Goal: Transaction & Acquisition: Purchase product/service

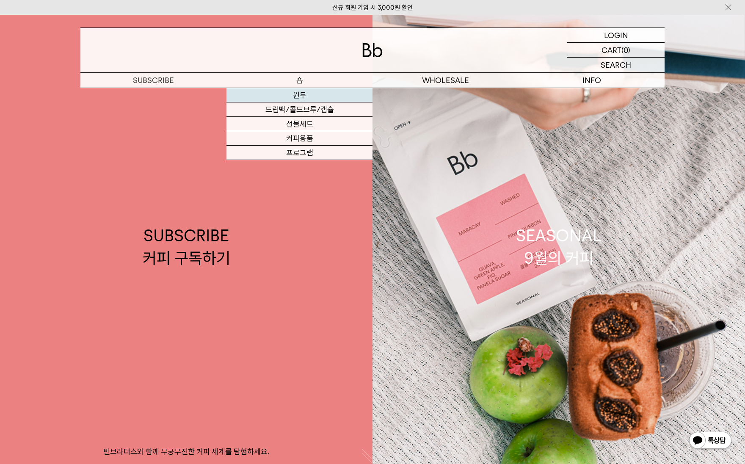
click at [303, 92] on link "원두" at bounding box center [299, 95] width 146 height 14
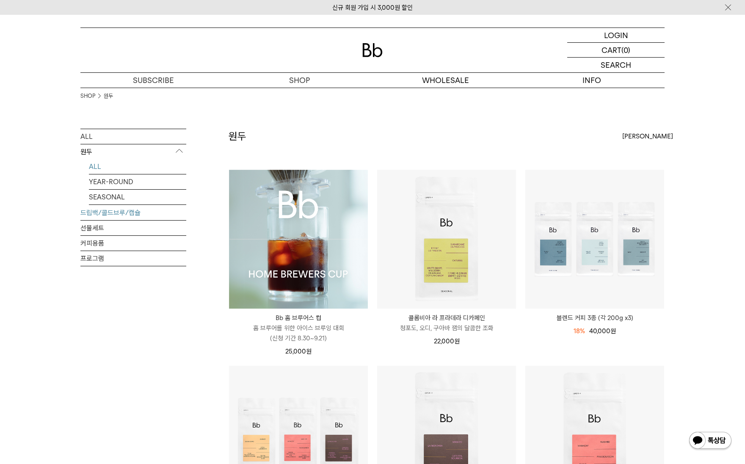
click at [106, 216] on link "드립백/콜드브루/캡슐" at bounding box center [133, 212] width 106 height 15
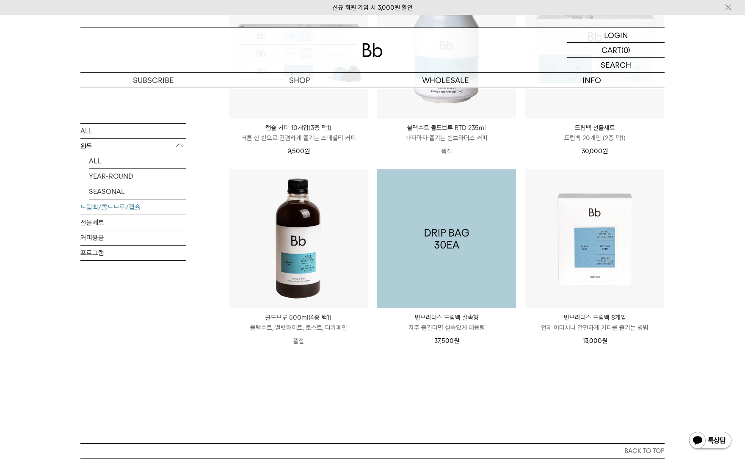
scroll to position [381, 0]
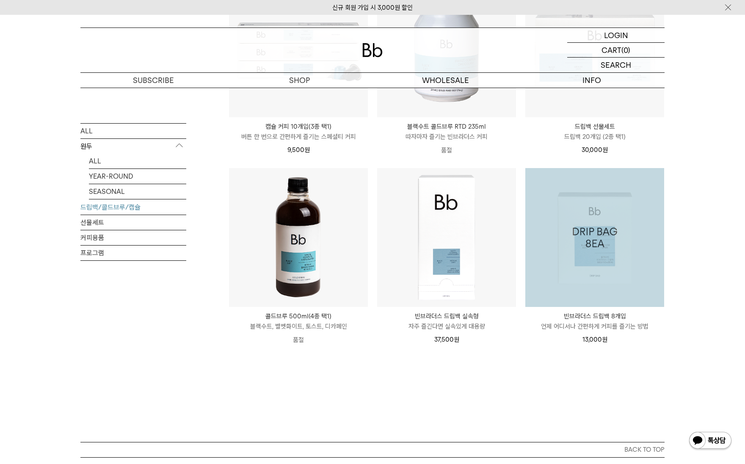
click at [657, 263] on img at bounding box center [594, 237] width 139 height 139
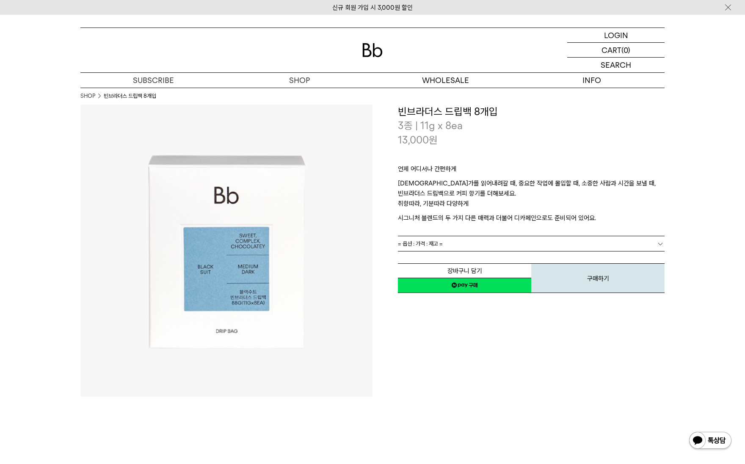
drag, startPoint x: 254, startPoint y: 251, endPoint x: 438, endPoint y: 328, distance: 199.8
click at [438, 328] on div "**********" at bounding box center [518, 251] width 292 height 292
click at [430, 364] on div "**********" at bounding box center [518, 251] width 292 height 292
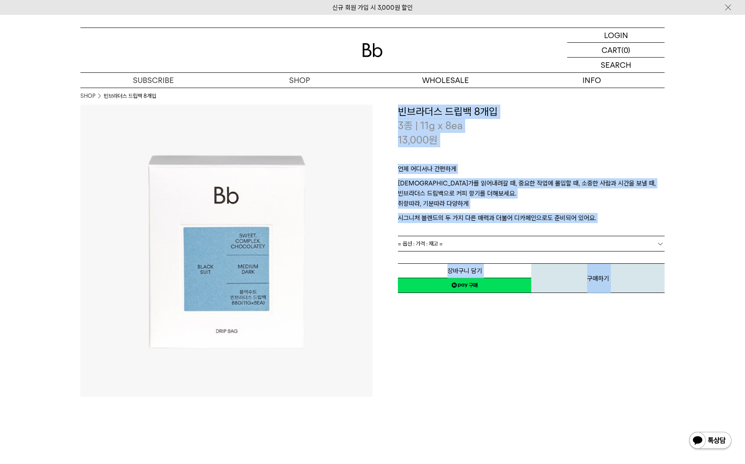
drag, startPoint x: 618, startPoint y: 275, endPoint x: 372, endPoint y: 228, distance: 251.2
drag, startPoint x: 497, startPoint y: 158, endPoint x: 490, endPoint y: 143, distance: 17.0
click at [489, 143] on div "13,000 원" at bounding box center [531, 140] width 267 height 14
click at [522, 386] on div "**********" at bounding box center [518, 251] width 292 height 292
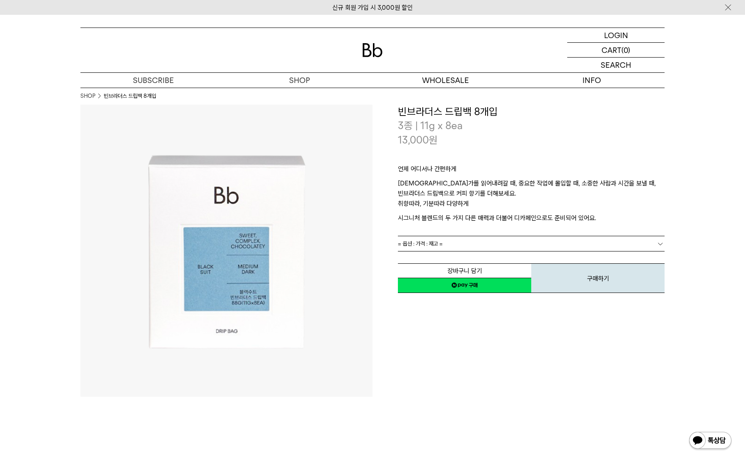
click at [503, 136] on div "13,000 원" at bounding box center [531, 140] width 267 height 14
click at [108, 241] on img at bounding box center [226, 251] width 292 height 292
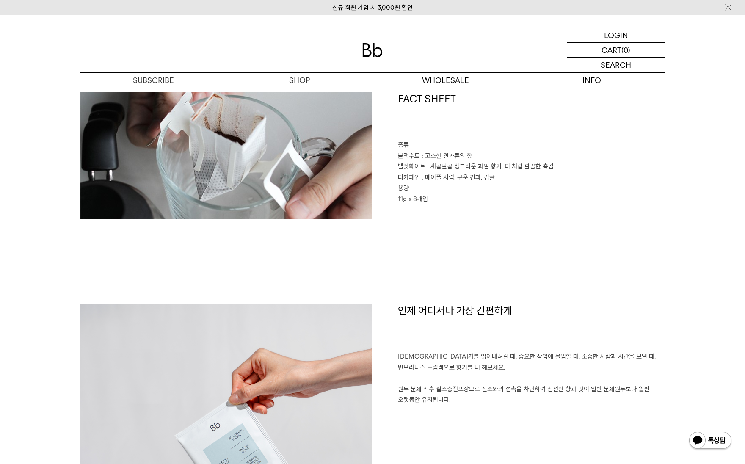
scroll to position [508, 0]
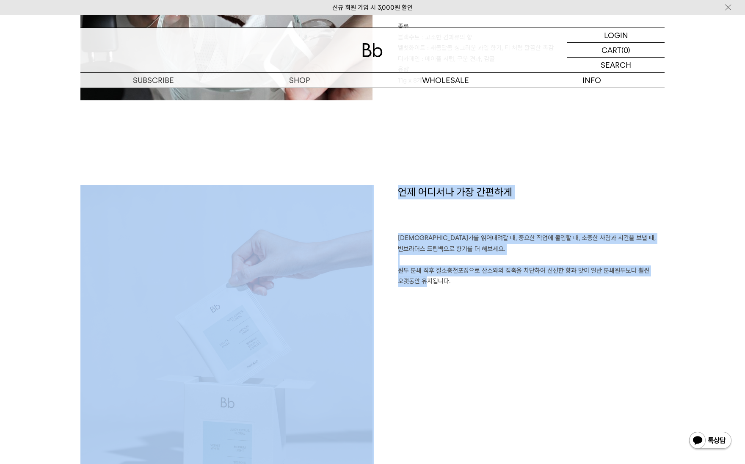
drag, startPoint x: 298, startPoint y: 377, endPoint x: 135, endPoint y: 368, distance: 163.2
click at [108, 367] on div "언제 어디서나 가장 간편하게 무언가를 읽어내려갈 때, 중요한 작업에 몰입할 때, 소중한 사람과 시간을 보낼 때, 빈브라더스 드립백으로 향기를 …" at bounding box center [372, 377] width 584 height 385
click at [381, 377] on div "언제 어디서나 가장 간편하게 무언가를 읽어내려갈 때, 중요한 작업에 몰입할 때, 소중한 사람과 시간을 보낼 때, 빈브라더스 드립백으로 향기를 …" at bounding box center [518, 335] width 292 height 300
click at [387, 372] on div "언제 어디서나 가장 간편하게 무언가를 읽어내려갈 때, 중요한 작업에 몰입할 때, 소중한 사람과 시간을 보낼 때, 빈브라더스 드립백으로 향기를 …" at bounding box center [518, 335] width 292 height 300
click at [399, 370] on div "언제 어디서나 가장 간편하게 무언가를 읽어내려갈 때, 중요한 작업에 몰입할 때, 소중한 사람과 시간을 보낼 때, 빈브라더스 드립백으로 향기를 …" at bounding box center [518, 335] width 292 height 300
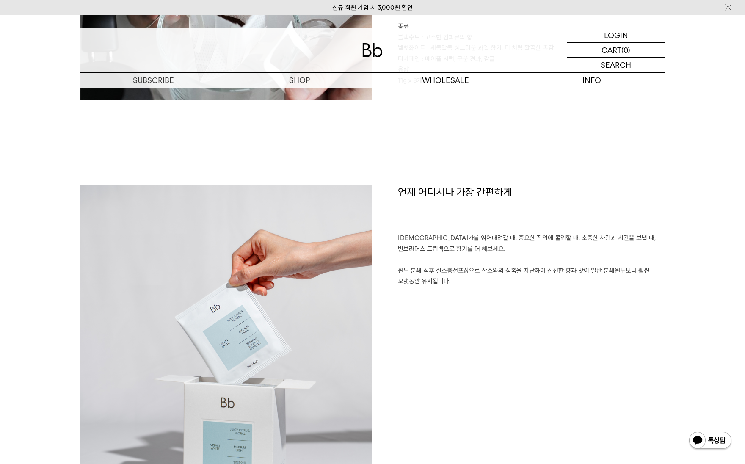
click at [405, 369] on div "언제 어디서나 가장 간편하게 무언가를 읽어내려갈 때, 중요한 작업에 몰입할 때, 소중한 사람과 시간을 보낼 때, 빈브라더스 드립백으로 향기를 …" at bounding box center [518, 335] width 292 height 300
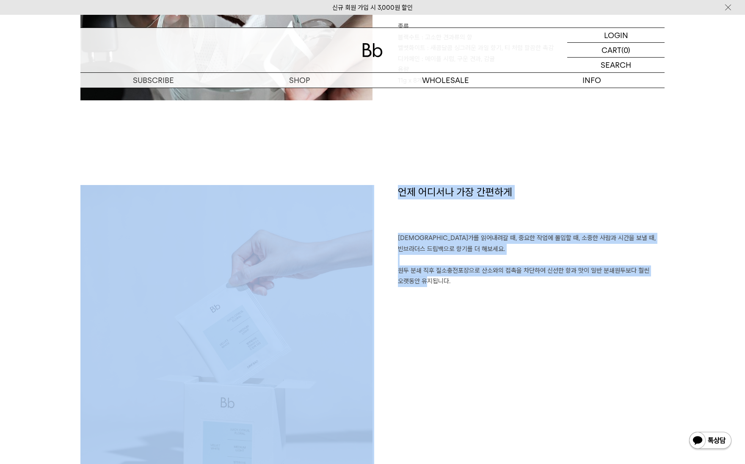
drag, startPoint x: 400, startPoint y: 372, endPoint x: 202, endPoint y: 368, distance: 197.7
click at [181, 367] on div "언제 어디서나 가장 간편하게 무언가를 읽어내려갈 때, 중요한 작업에 몰입할 때, 소중한 사람과 시간을 보낼 때, 빈브라더스 드립백으로 향기를 …" at bounding box center [372, 377] width 584 height 385
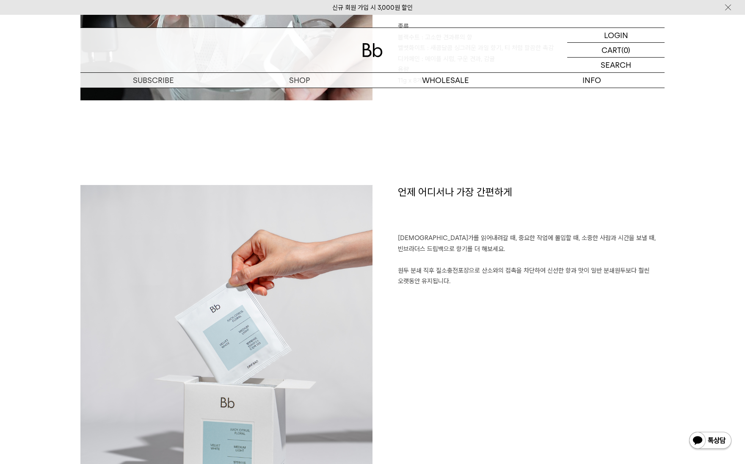
click at [480, 380] on div "언제 어디서나 가장 간편하게 무언가를 읽어내려갈 때, 중요한 작업에 몰입할 때, 소중한 사람과 시간을 보낼 때, 빈브라더스 드립백으로 향기를 …" at bounding box center [518, 335] width 292 height 300
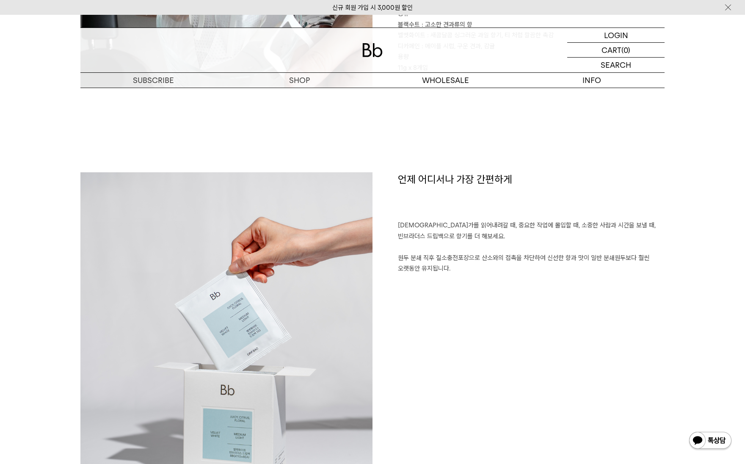
scroll to position [677, 0]
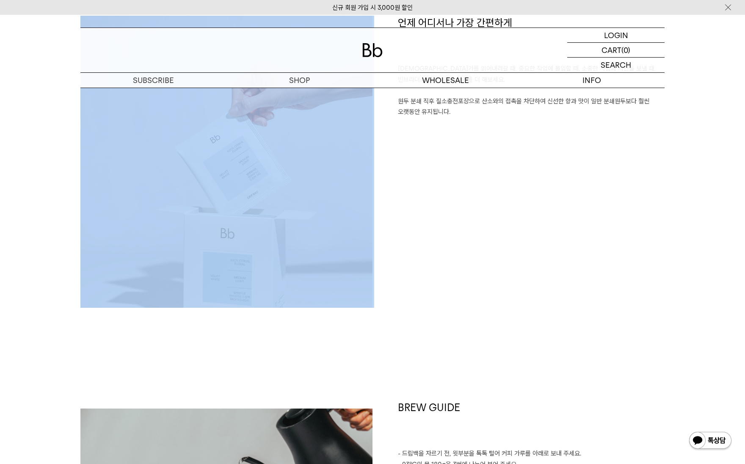
drag, startPoint x: 186, startPoint y: 334, endPoint x: 188, endPoint y: 202, distance: 131.6
click at [188, 201] on div "언제 어디서나 가장 간편하게 무언가를 읽어내려갈 때, 중요한 작업에 몰입할 때, 소중한 사람과 시간을 보낼 때, 빈브라더스 드립백으로 향기를 …" at bounding box center [372, 208] width 584 height 385
copy img
click at [226, 363] on div "언제 어디서나 가장 간편하게 무언가를 읽어내려갈 때, 중요한 작업에 몰입할 때, 소중한 사람과 시간을 보낼 때, 빈브라더스 드립백으로 향기를 …" at bounding box center [372, 208] width 584 height 385
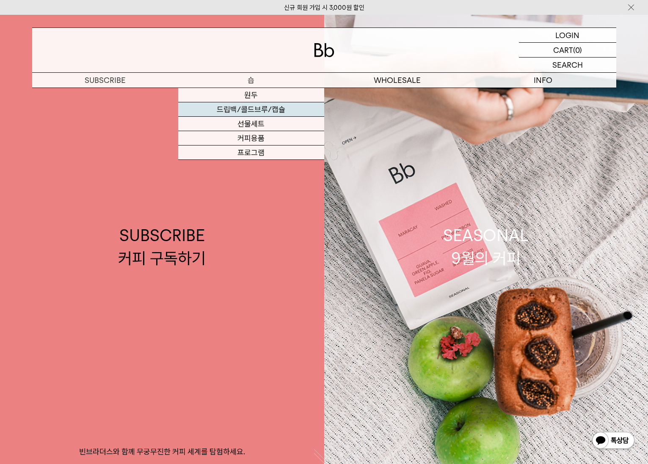
click at [258, 108] on link "드립백/콜드브루/캡슐" at bounding box center [251, 109] width 146 height 14
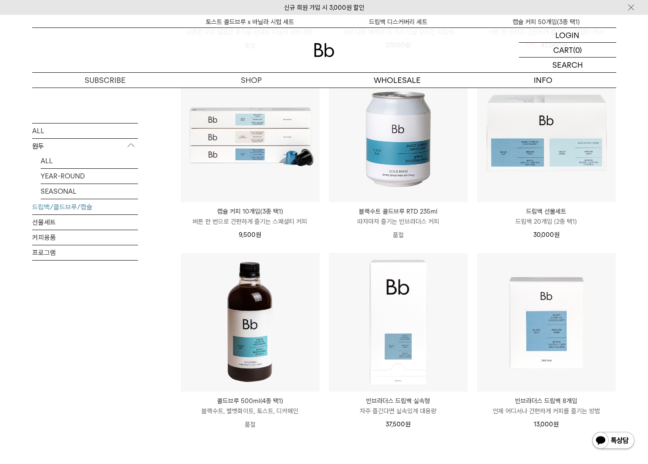
scroll to position [423, 0]
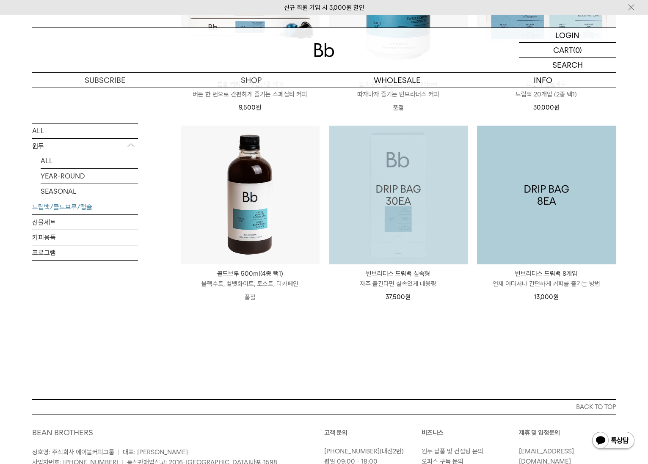
click at [528, 189] on img at bounding box center [546, 195] width 139 height 139
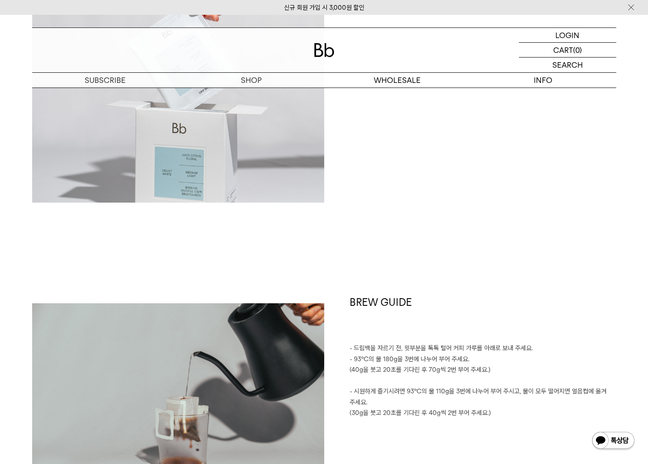
scroll to position [846, 0]
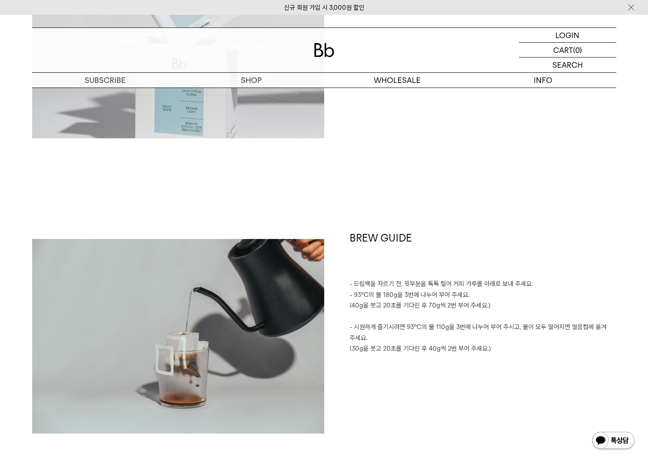
drag, startPoint x: 126, startPoint y: 349, endPoint x: 444, endPoint y: 221, distance: 343.4
click at [445, 221] on div "언제 어디서나 가장 간편하게 무언가를 읽어내려갈 때, 중요한 작업에 몰입할 때, 소중한 사람과 시간을 보낼 때, 빈브라더스 드립백으로 향기를 …" at bounding box center [324, 38] width 584 height 385
